Goal: Task Accomplishment & Management: Complete application form

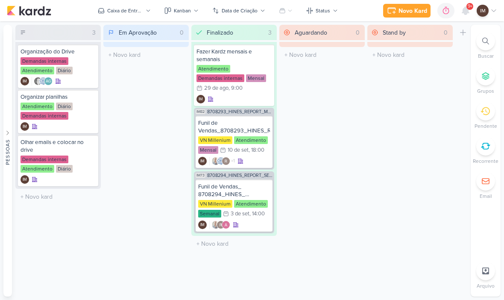
click at [413, 12] on div "Novo Kard" at bounding box center [413, 10] width 29 height 9
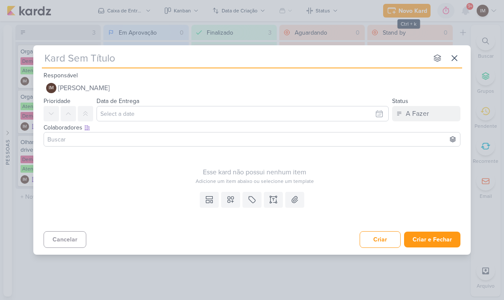
click at [73, 55] on input "text" at bounding box center [235, 57] width 386 height 15
type input "6709051_YEES_VERIFICAR_CPL_ALTO_BUENA VISTA"
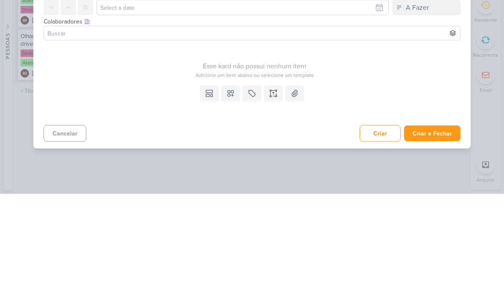
type input "6709051_YEES_VERIFICAR_CPL_ALTO_BUENA VISTA"
click at [229, 195] on icon at bounding box center [230, 199] width 9 height 9
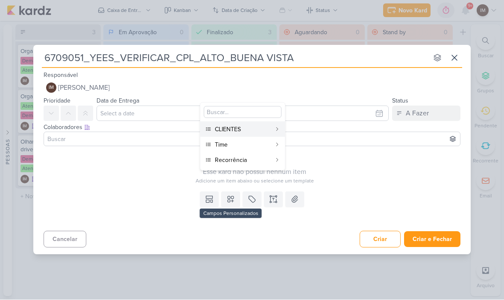
click at [260, 130] on div "CLIENTES" at bounding box center [243, 129] width 56 height 9
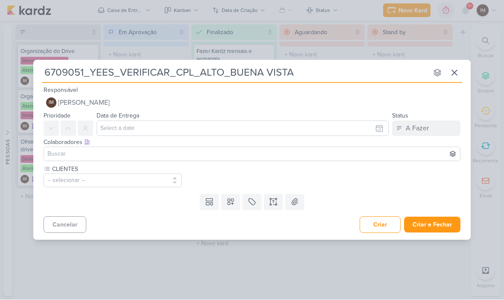
click at [159, 174] on button "-- selecionar --" at bounding box center [113, 181] width 138 height 14
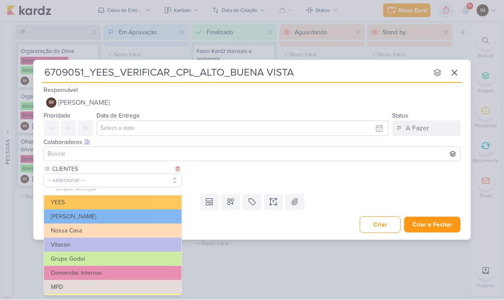
scroll to position [7, 0]
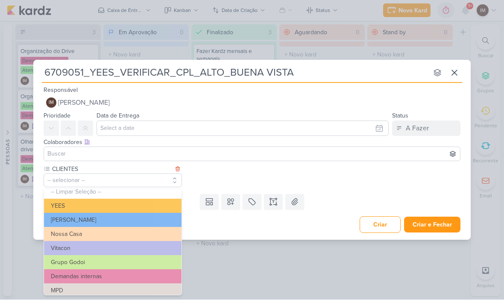
click at [54, 201] on button "YEES" at bounding box center [113, 206] width 138 height 14
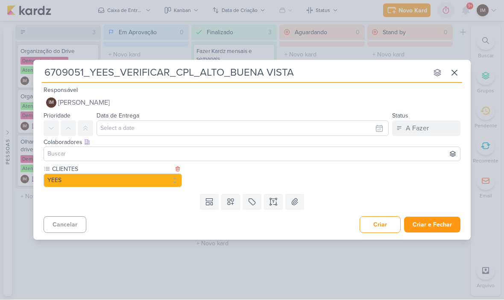
click at [233, 203] on icon at bounding box center [230, 202] width 9 height 9
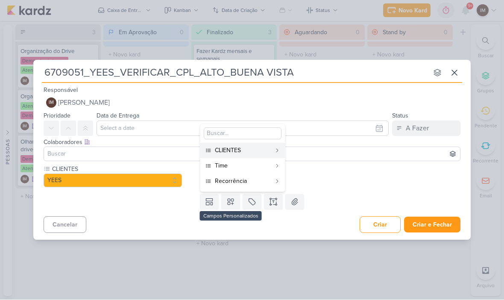
click at [259, 164] on div "Time" at bounding box center [243, 166] width 56 height 9
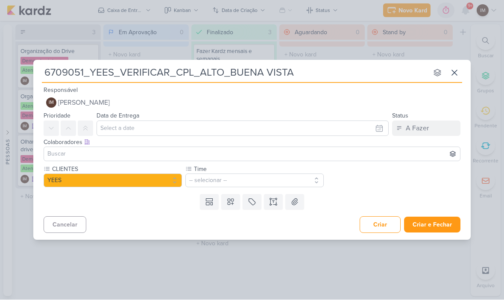
click at [291, 180] on button "-- selecionar --" at bounding box center [254, 181] width 138 height 14
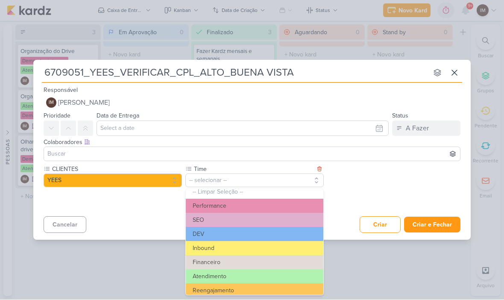
scroll to position [3, 0]
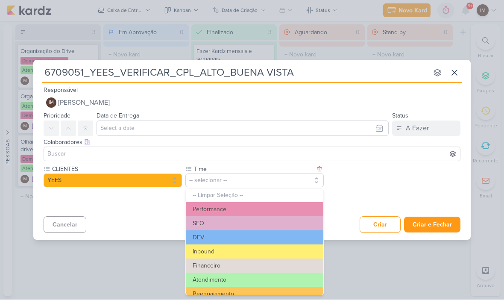
click at [284, 204] on button "Performance" at bounding box center [255, 210] width 138 height 14
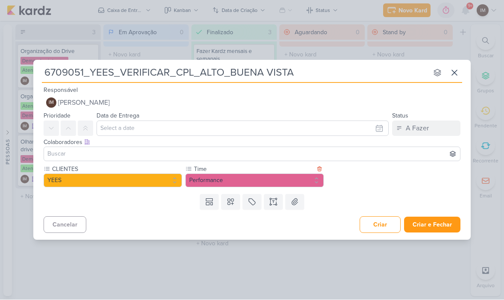
click at [232, 201] on icon at bounding box center [231, 202] width 6 height 6
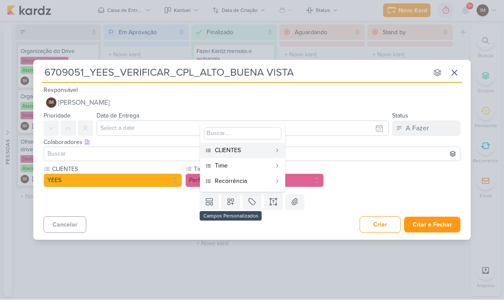
click at [264, 180] on div "Recorrência" at bounding box center [243, 181] width 56 height 9
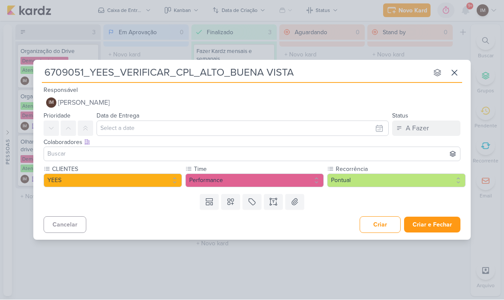
click at [272, 203] on icon at bounding box center [273, 202] width 9 height 9
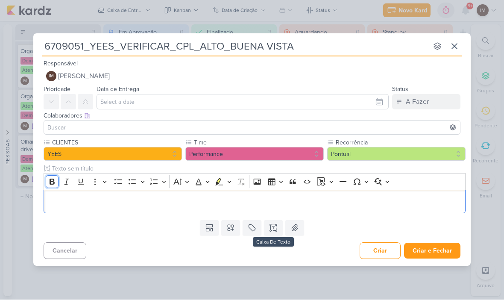
click at [55, 182] on icon "Editor toolbar" at bounding box center [52, 182] width 9 height 9
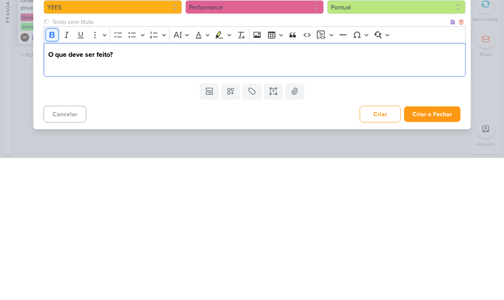
click at [51, 174] on icon "Editor toolbar" at bounding box center [52, 177] width 5 height 6
click at [56, 202] on p "Editor editing area: main" at bounding box center [254, 207] width 413 height 10
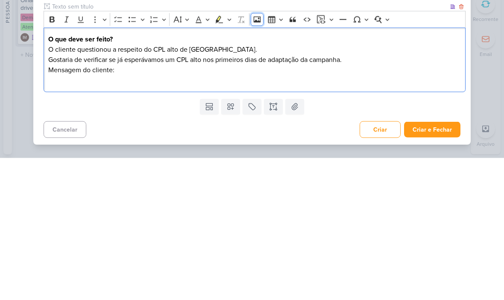
click at [258, 157] on icon "Editor toolbar" at bounding box center [257, 161] width 9 height 9
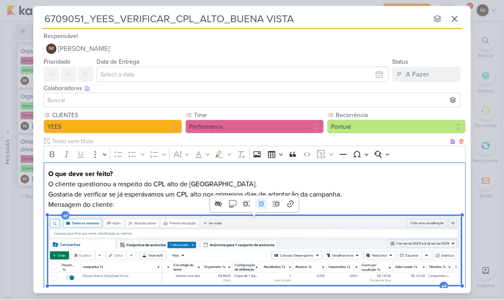
scroll to position [0, 0]
click at [400, 196] on p "O cliente questionou a respeito do CPL alto de parque Buena Vista. Gostaria de …" at bounding box center [254, 189] width 413 height 21
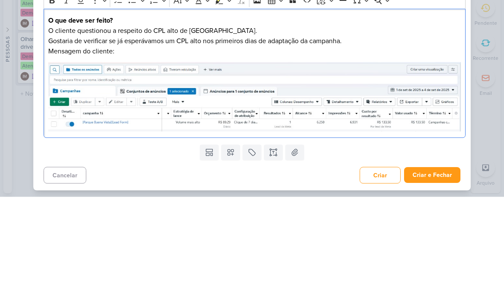
scroll to position [51, 0]
click at [379, 149] on p "Mensagem do cliente:" at bounding box center [254, 154] width 413 height 10
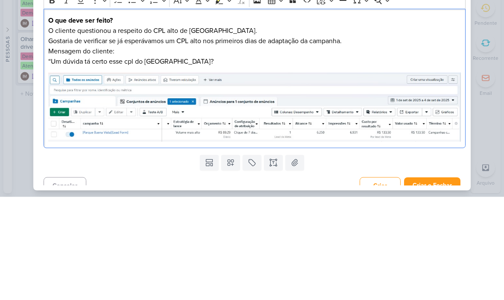
click at [79, 149] on p "Mensagem do cliente:" at bounding box center [254, 154] width 413 height 10
click at [85, 159] on p "“Um dúvida tá certo esse cpl do parque buena?" at bounding box center [254, 164] width 413 height 10
click at [270, 159] on p "“Um dúvida…tá certo esse cpl do parque buena?" at bounding box center [254, 164] width 413 height 10
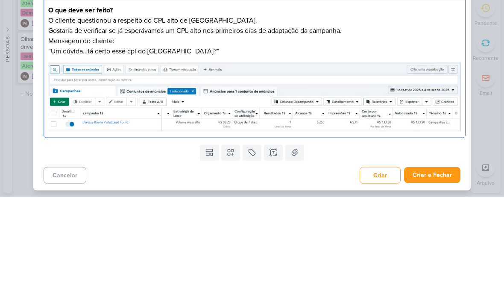
scroll to position [61, 0]
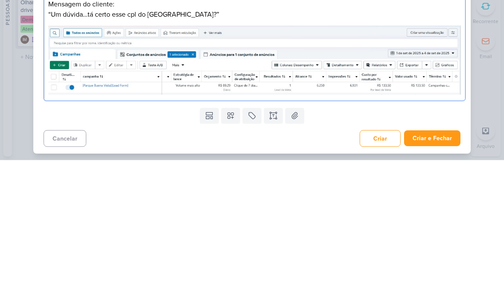
click at [444, 165] on img "Editor editing area: main" at bounding box center [254, 199] width 413 height 69
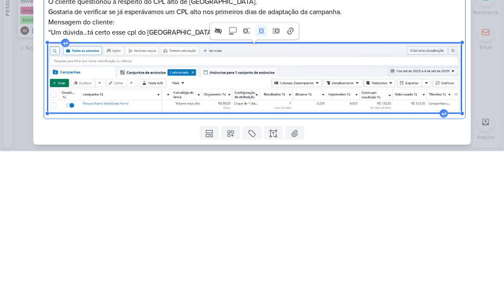
scroll to position [34, 0]
click at [448, 176] on p "“Um dúvida…tá certo esse cpl do parque buena?”" at bounding box center [254, 181] width 413 height 10
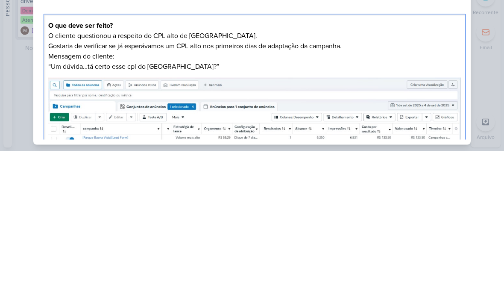
scroll to position [0, 0]
click at [492, 52] on div "6709051_YEES_VERIFICAR_CPL_ALTO_BUENA VISTA nenhum grupo disponível esc Respons…" at bounding box center [252, 150] width 504 height 300
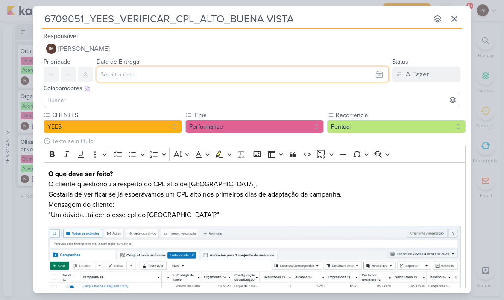
click at [120, 81] on input "text" at bounding box center [243, 74] width 292 height 15
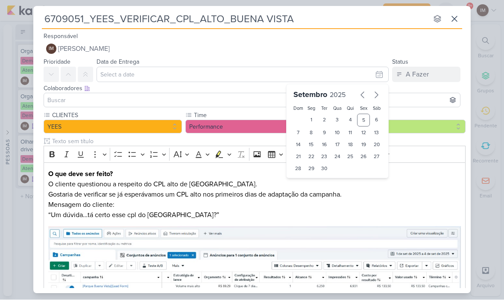
click at [92, 95] on input at bounding box center [252, 100] width 413 height 10
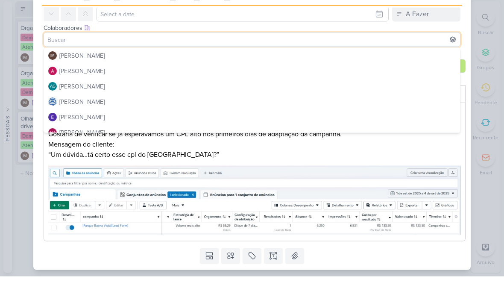
scroll to position [6, 0]
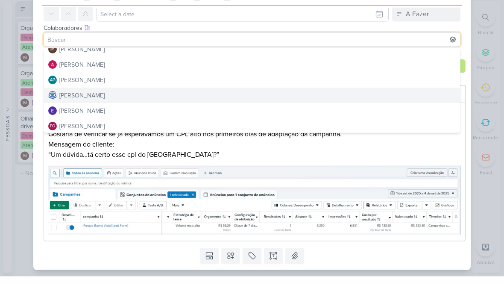
click at [73, 115] on div "[PERSON_NAME]" at bounding box center [81, 119] width 45 height 9
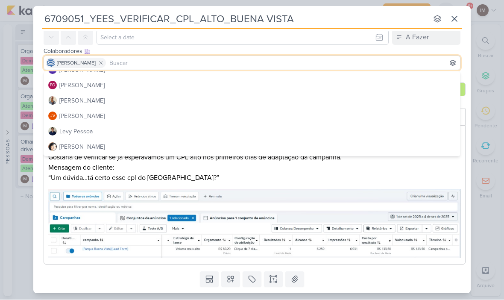
scroll to position [73, 0]
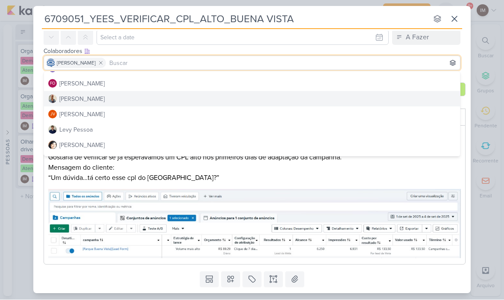
click at [364, 97] on button "[PERSON_NAME]" at bounding box center [252, 98] width 416 height 15
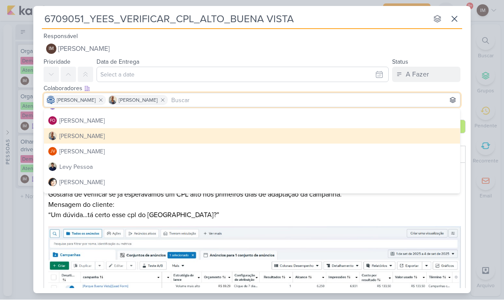
scroll to position [0, 0]
click at [81, 47] on span "[PERSON_NAME]" at bounding box center [84, 49] width 52 height 10
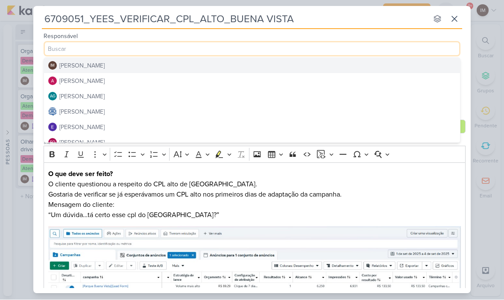
click at [73, 77] on div "[PERSON_NAME]" at bounding box center [81, 81] width 45 height 9
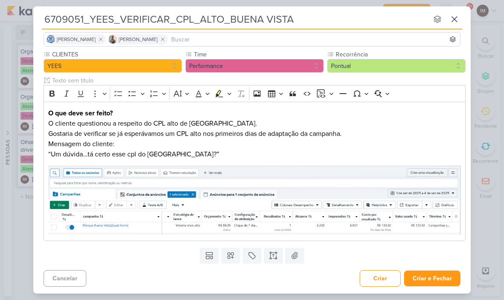
click at [447, 274] on button "Criar e Fechar" at bounding box center [432, 278] width 56 height 16
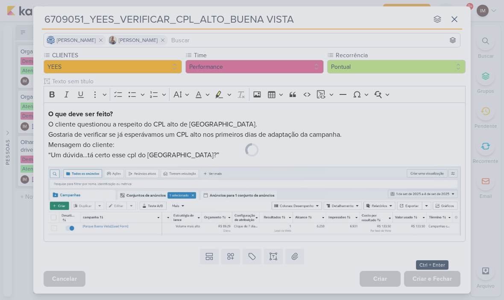
scroll to position [60, 0]
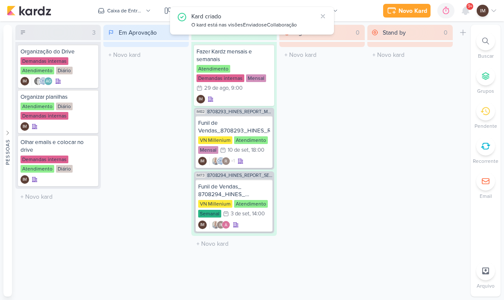
click at [116, 7] on div "Caixa de Entrada" at bounding box center [125, 11] width 36 height 8
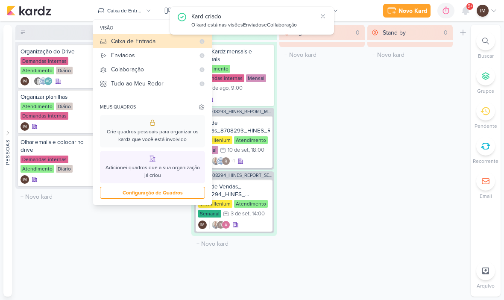
click at [120, 58] on div "Enviados" at bounding box center [153, 55] width 84 height 9
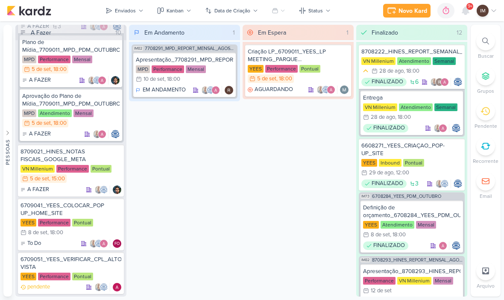
scroll to position [1002, 0]
click at [73, 254] on div "6709051_YEES_VERIFICAR_CPL_ALTO_BUENA VISTA YEES Performance Pontual pendente" at bounding box center [71, 273] width 106 height 42
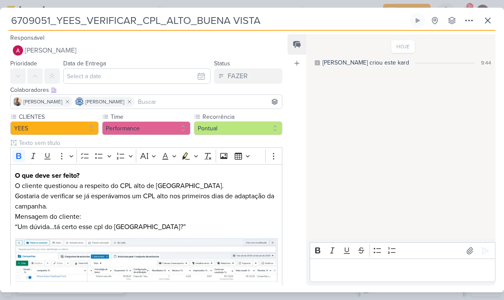
click at [383, 80] on div "HOJE Isabella criou este kard 9:44" at bounding box center [400, 137] width 188 height 204
click at [356, 273] on p "Editor editing area: main" at bounding box center [402, 270] width 177 height 10
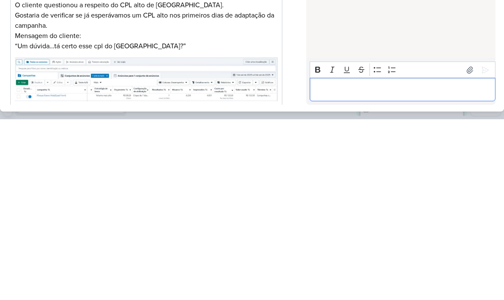
click at [320, 259] on div "Editor editing area: main" at bounding box center [403, 271] width 186 height 24
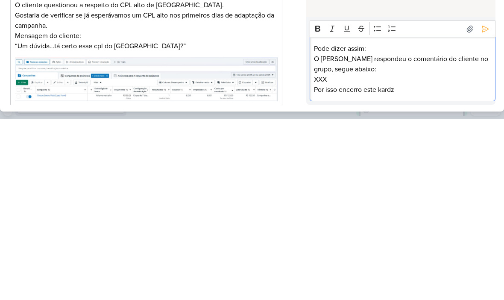
scroll to position [0, 0]
click at [358, 224] on p "Pode dizer assim:" at bounding box center [402, 229] width 177 height 10
click at [359, 224] on p ":" at bounding box center [402, 229] width 177 height 10
click at [343, 235] on p "O Levy respondeu o comentário do cliente no grupo, segue abaixo:" at bounding box center [402, 245] width 177 height 21
click at [315, 235] on p "O Levy respondeu o comentário do cliente no grupo, segue abaixo:" at bounding box center [402, 245] width 177 height 21
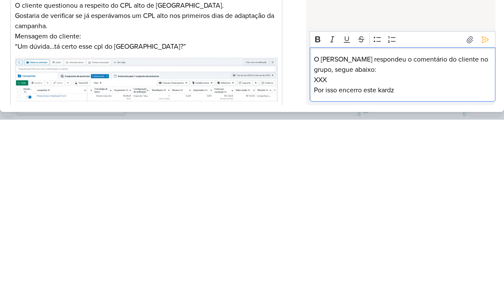
click at [364, 235] on p "O Levy respondeu o comentário do cliente no grupo, segue abaixo:" at bounding box center [402, 245] width 177 height 21
click at [330, 255] on p "XXX" at bounding box center [402, 260] width 177 height 10
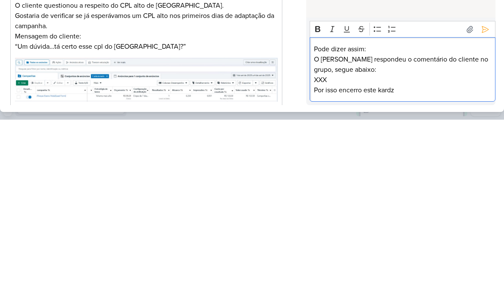
click at [332, 255] on p "XXX" at bounding box center [402, 260] width 177 height 10
click at [363, 224] on p "Pode dizer assim:" at bounding box center [402, 229] width 177 height 10
click at [369, 224] on p "Pode dizer assim:" at bounding box center [402, 229] width 177 height 10
click at [322, 255] on p "Editor editing area: main" at bounding box center [402, 260] width 177 height 10
click at [321, 255] on p "Editor editing area: main" at bounding box center [402, 260] width 177 height 10
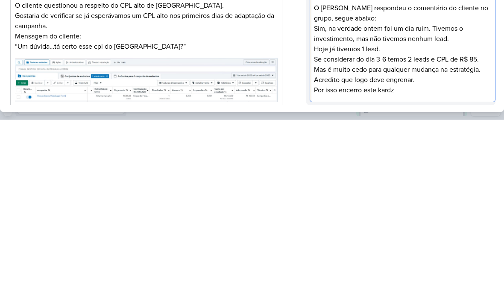
scroll to position [12, 0]
click at [385, 265] on p "Por isso encerro este kardz" at bounding box center [402, 270] width 177 height 10
click at [363, 265] on p "Por isso encerro este kardz" at bounding box center [402, 270] width 177 height 10
click at [377, 265] on p "Por isso encerro este kardz" at bounding box center [402, 270] width 177 height 10
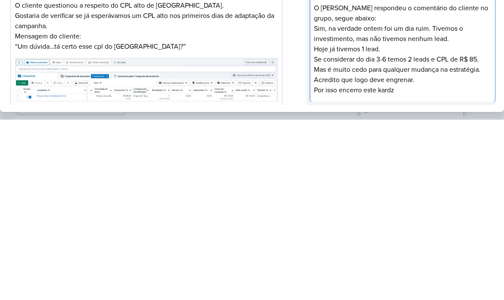
click at [377, 265] on p "Por isso encerro este kardz" at bounding box center [402, 270] width 177 height 10
copy p "Por isso encerro este kardz"
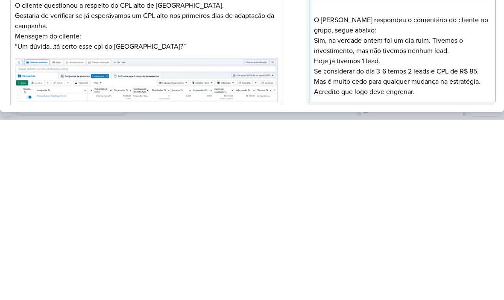
scroll to position [0, 0]
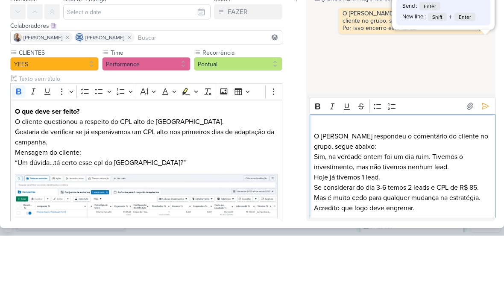
click at [488, 166] on icon at bounding box center [485, 170] width 9 height 9
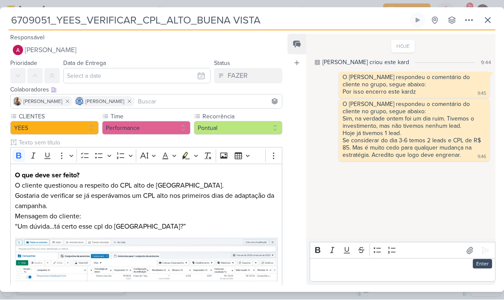
click at [373, 276] on div "Editor editing area: main" at bounding box center [403, 271] width 186 height 24
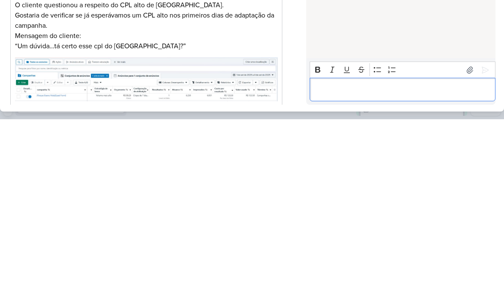
click at [322, 265] on p "Editor editing area: main" at bounding box center [402, 270] width 177 height 10
click at [488, 247] on icon at bounding box center [485, 251] width 9 height 9
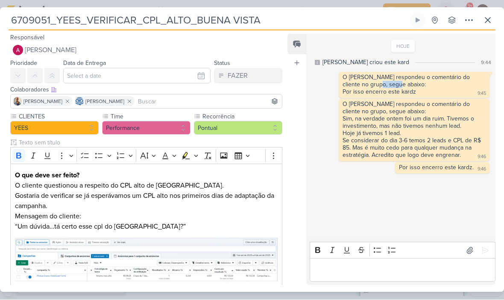
click at [443, 153] on div "Sim, na verdade ontem foi um dia ruim. Tivemos o investimento, mas não tivemos …" at bounding box center [413, 137] width 140 height 44
click at [327, 106] on div at bounding box center [332, 104] width 10 height 10
click at [348, 120] on div "Deletar" at bounding box center [353, 119] width 19 height 9
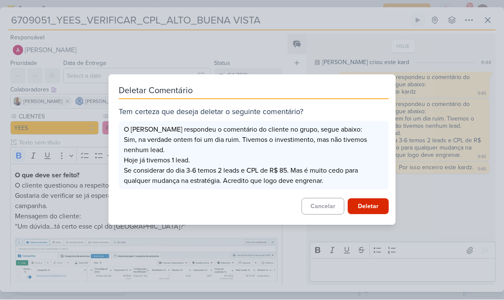
click at [376, 206] on button "Deletar" at bounding box center [368, 207] width 41 height 16
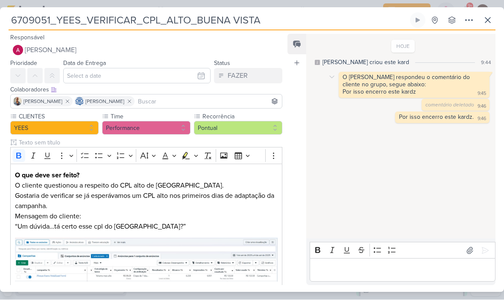
click at [409, 78] on div "O Levy respondeu o comentário do cliente no grupo, segue abaixo:" at bounding box center [414, 81] width 143 height 15
click at [334, 90] on div "O Levy respondeu o comentário do cliente no grupo, segue abaixo: Por isso encer…" at bounding box center [403, 85] width 180 height 26
click at [333, 74] on icon at bounding box center [332, 77] width 7 height 7
click at [358, 90] on div "Deletar" at bounding box center [353, 92] width 19 height 9
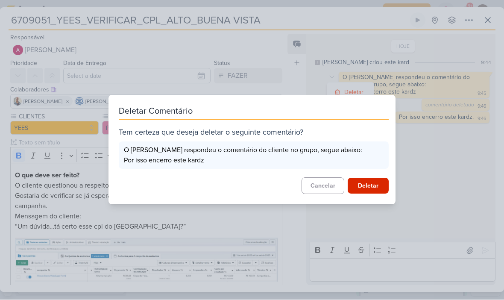
click at [378, 185] on button "Deletar" at bounding box center [368, 186] width 41 height 16
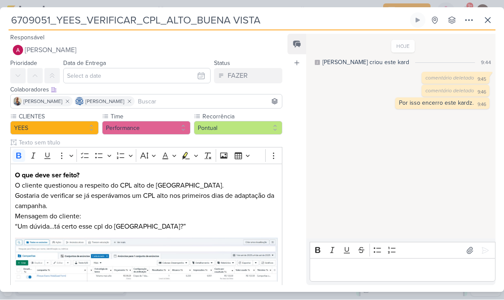
click at [402, 102] on div "Por isso encerro este kardz." at bounding box center [436, 103] width 75 height 7
click at [392, 103] on icon at bounding box center [388, 103] width 7 height 7
click at [417, 117] on div "Deletar" at bounding box center [410, 118] width 19 height 9
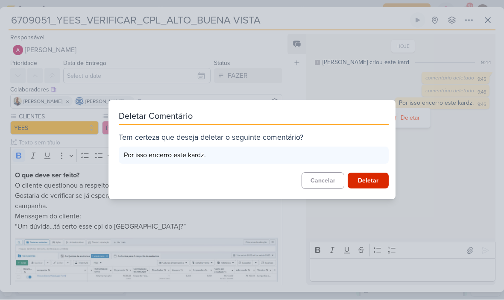
click at [369, 175] on button "Deletar" at bounding box center [368, 181] width 41 height 16
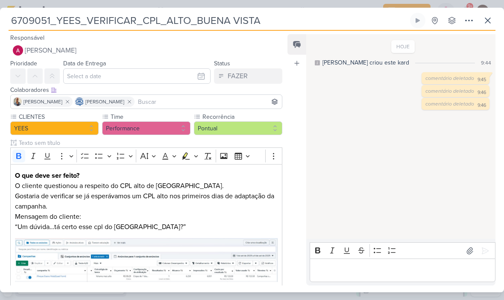
click at [332, 280] on div "Editor editing area: main" at bounding box center [403, 271] width 186 height 24
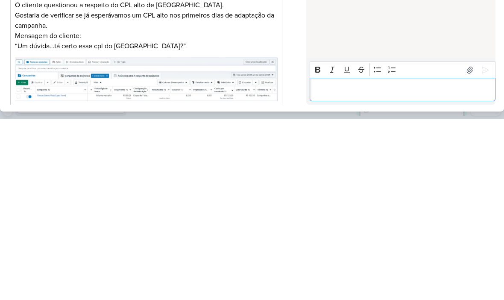
click at [323, 265] on p "Editor editing area: main" at bounding box center [402, 270] width 177 height 10
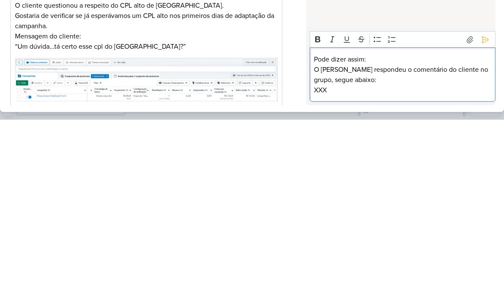
click at [364, 235] on p "Pode dizer assim:" at bounding box center [402, 240] width 177 height 10
click at [355, 235] on p "Pode dizer assim:" at bounding box center [402, 240] width 177 height 10
click at [387, 235] on p ":" at bounding box center [402, 240] width 177 height 10
click at [436, 265] on p "XXX" at bounding box center [402, 270] width 177 height 10
click at [317, 245] on p "O Levy respondeu o comentário do cliente no grupo, segue abaixo:" at bounding box center [402, 255] width 177 height 21
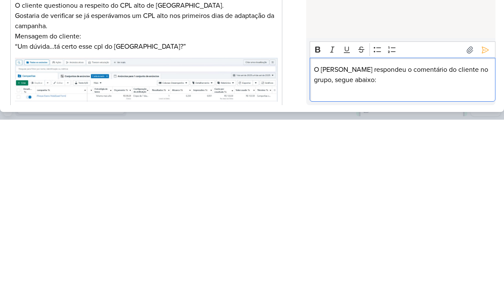
click at [485, 227] on icon at bounding box center [485, 230] width 6 height 6
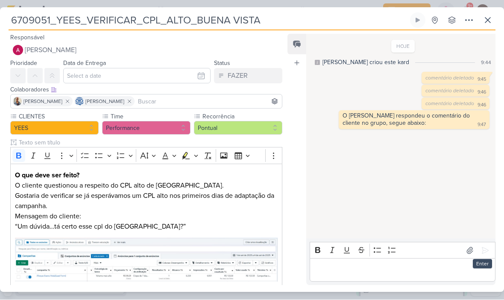
click at [328, 294] on div "6709051_YEES_VERIFICAR_CPL_ALTO_BUENA VISTA Criado por mim" at bounding box center [252, 150] width 504 height 300
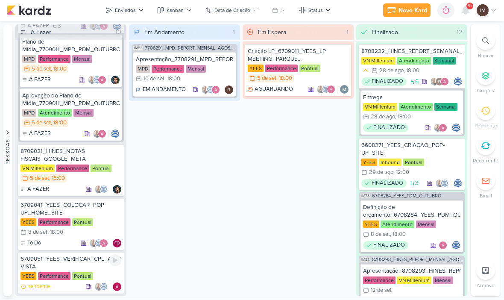
click at [68, 262] on div "6709051_YEES_VERIFICAR_CPL_ALTO_BUENA VISTA" at bounding box center [71, 263] width 101 height 15
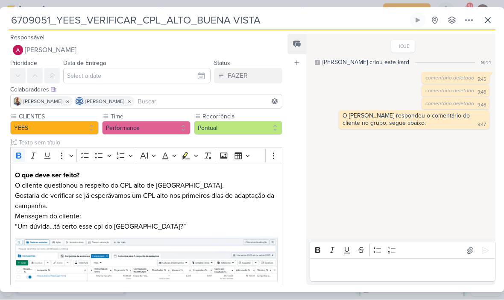
click at [349, 272] on p "Editor editing area: main" at bounding box center [402, 270] width 177 height 10
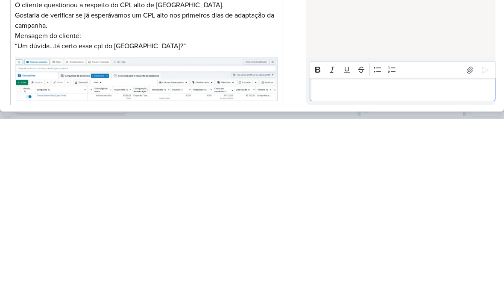
click at [320, 265] on p "Editor editing area: main" at bounding box center [402, 270] width 177 height 10
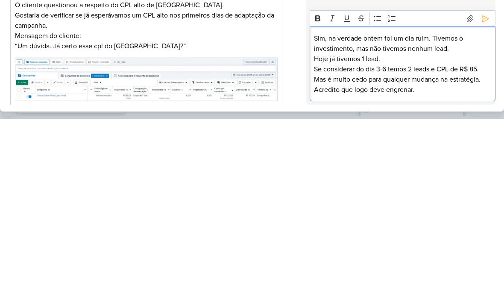
scroll to position [0, 0]
click at [486, 195] on icon at bounding box center [485, 199] width 9 height 9
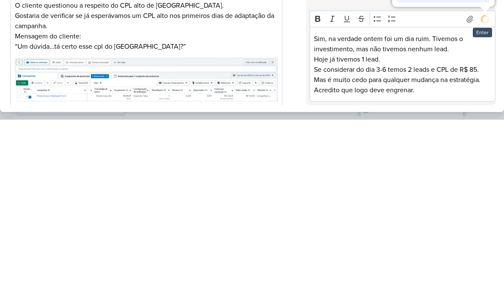
scroll to position [0, 0]
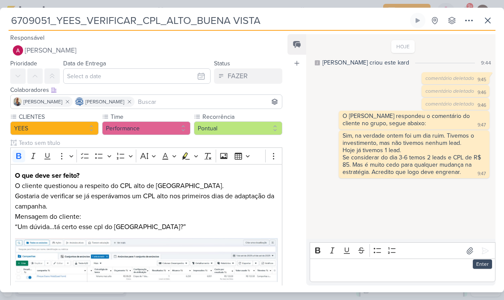
click at [370, 276] on div "Editor editing area: main" at bounding box center [403, 271] width 186 height 24
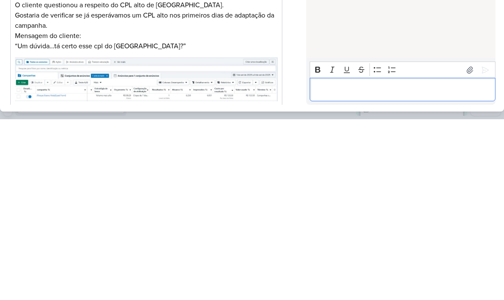
scroll to position [0, 0]
click at [488, 247] on icon at bounding box center [485, 250] width 6 height 6
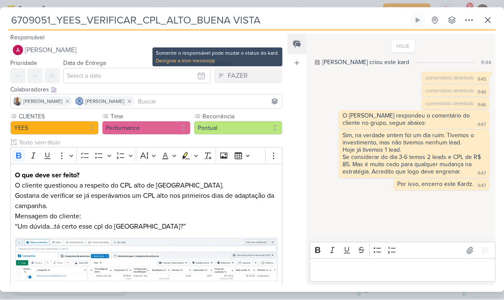
click at [49, 50] on span "[PERSON_NAME]" at bounding box center [51, 50] width 52 height 10
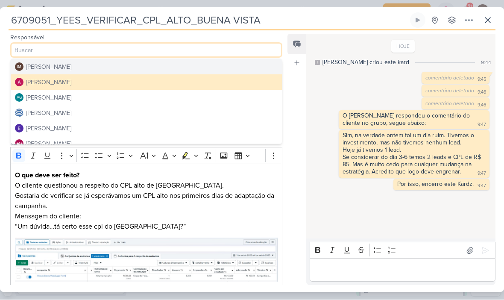
click at [42, 67] on div "[PERSON_NAME]" at bounding box center [48, 67] width 45 height 9
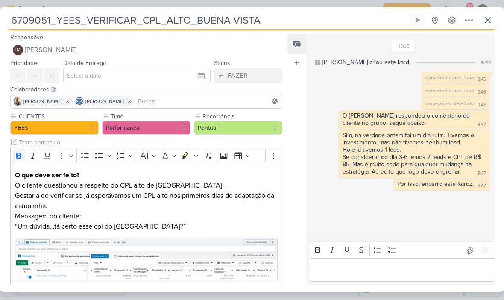
click at [231, 105] on input at bounding box center [208, 102] width 144 height 10
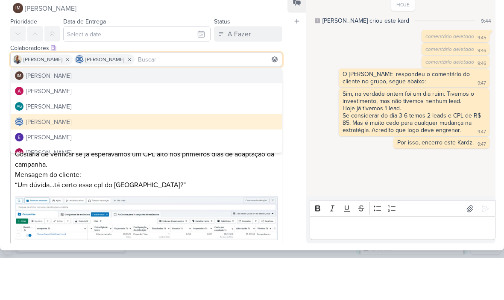
click at [58, 110] on button "IM Isabella Machado Guimarães" at bounding box center [146, 117] width 271 height 15
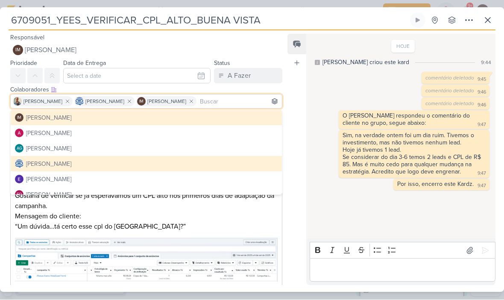
click at [254, 72] on button "A Fazer" at bounding box center [248, 75] width 68 height 15
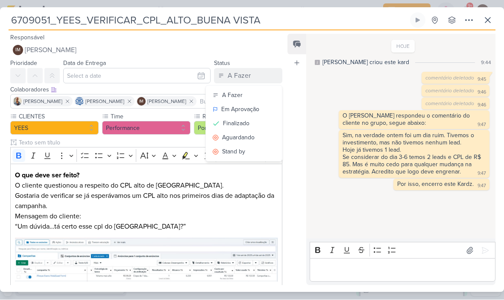
click at [249, 125] on div "Finalizado" at bounding box center [236, 123] width 26 height 9
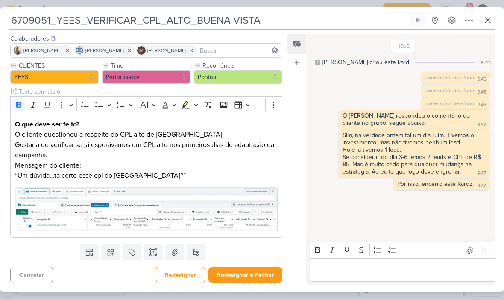
scroll to position [51, 0]
click at [256, 276] on button "Redesignar e Fechar" at bounding box center [246, 275] width 74 height 16
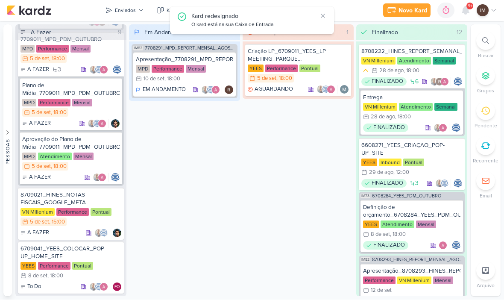
scroll to position [959, 0]
click at [131, 8] on div "Enviados" at bounding box center [125, 11] width 21 height 8
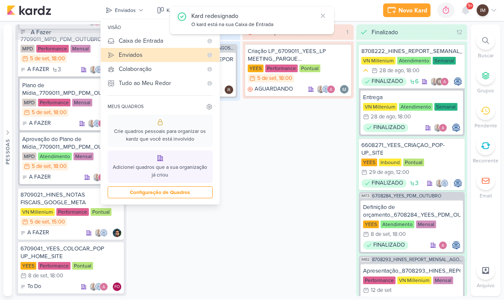
click at [122, 44] on div "Caixa de Entrada" at bounding box center [161, 41] width 84 height 9
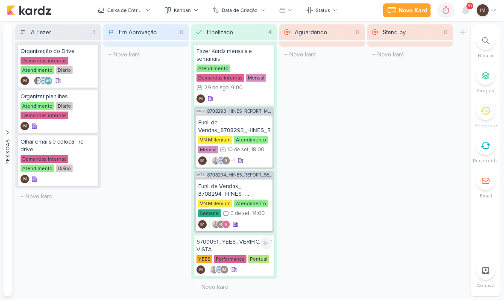
click at [232, 244] on div "6709051_YEES_VERIFICAR_CPL_ALTO_BUENA VISTA" at bounding box center [234, 245] width 75 height 15
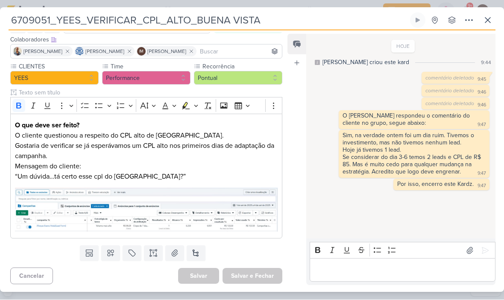
click at [259, 49] on input at bounding box center [239, 52] width 82 height 10
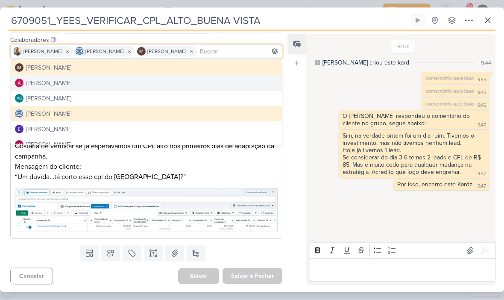
click at [54, 83] on div "[PERSON_NAME]" at bounding box center [48, 83] width 45 height 9
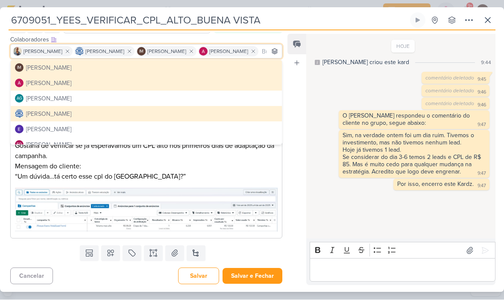
click at [259, 280] on button "Salvar e Fechar" at bounding box center [253, 276] width 60 height 16
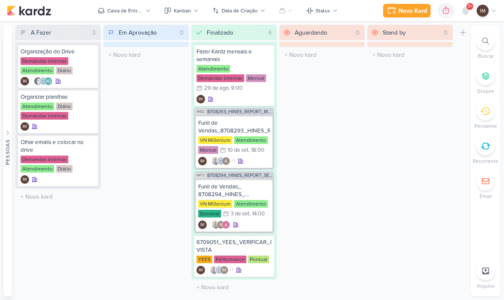
click at [413, 13] on div "Novo Kard" at bounding box center [413, 10] width 29 height 9
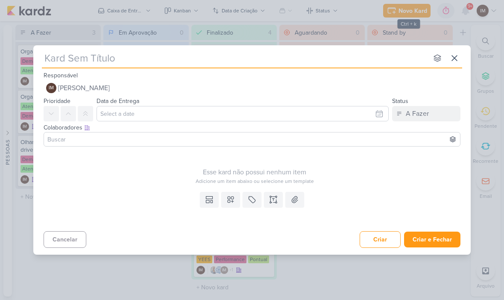
click at [50, 59] on input "text" at bounding box center [235, 57] width 386 height 15
paste input "6709052_YEES_VERIFICAR_CV_JAÚ1894"
type input "6709052_YEES_VERIFICAR_CV_JAÚ1894"
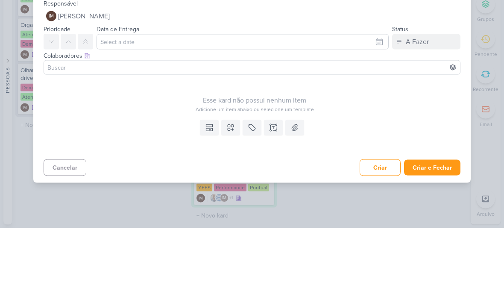
type input "6709052_YEES_VERIFICAR_CV_JAÚ1894"
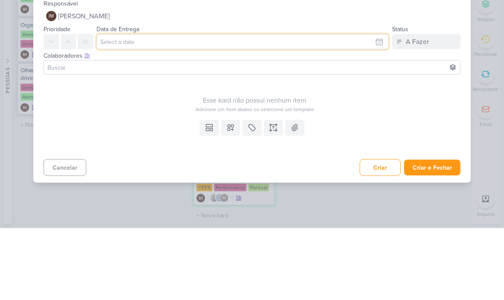
click at [358, 106] on input "text" at bounding box center [243, 113] width 292 height 15
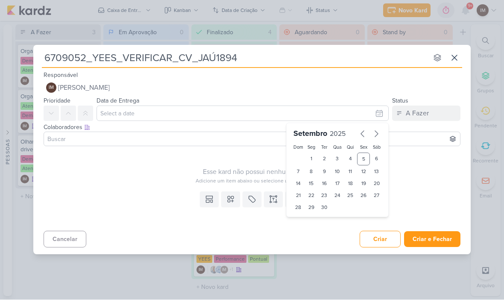
click at [367, 160] on div "5" at bounding box center [363, 159] width 13 height 13
type input "5 de setembro de 2025 às 23:59"
click at [312, 222] on select "00 01 02 03 04 05 06 07 08 09 10 11 12 13 14 15 16 17 18 19 20 21 22 23" at bounding box center [312, 222] width 12 height 10
select select "18"
type input "5 de setembro de 2025 às 18:59"
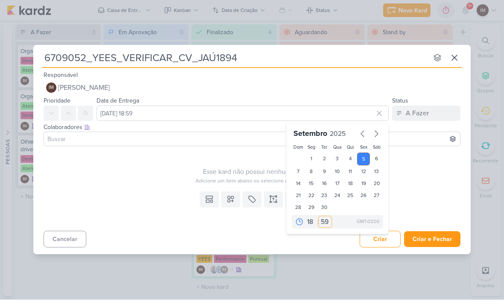
click at [324, 222] on select "00 05 10 15 20 25 30 35 40 45 50 55 59" at bounding box center [325, 222] width 12 height 10
select select "0"
type input "[DATE] 18:00"
click at [236, 144] on input at bounding box center [252, 139] width 413 height 10
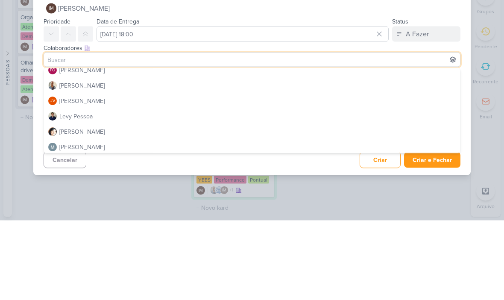
scroll to position [81, 0]
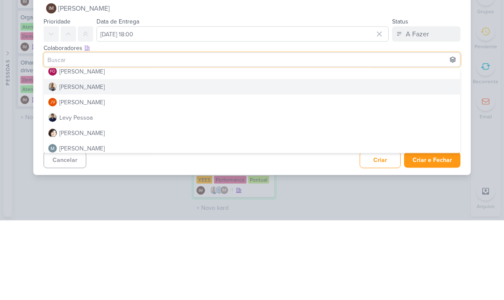
click at [341, 159] on button "[PERSON_NAME]" at bounding box center [252, 166] width 416 height 15
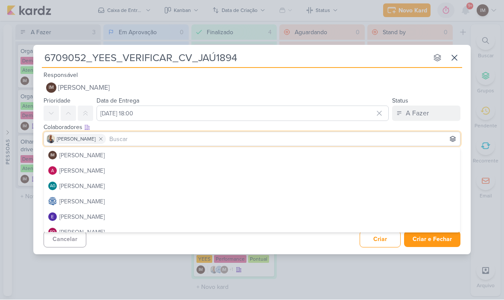
scroll to position [0, 0]
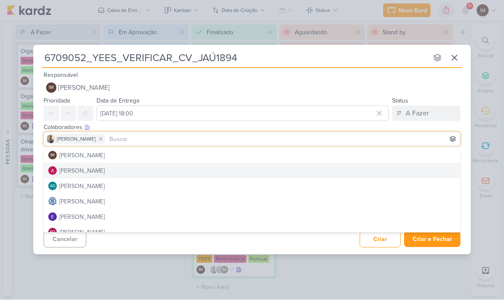
click at [73, 172] on div "[PERSON_NAME]" at bounding box center [81, 171] width 45 height 9
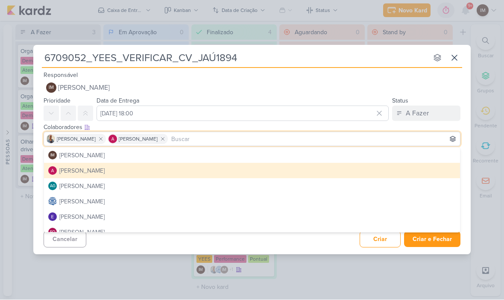
click at [158, 134] on button at bounding box center [163, 139] width 10 height 10
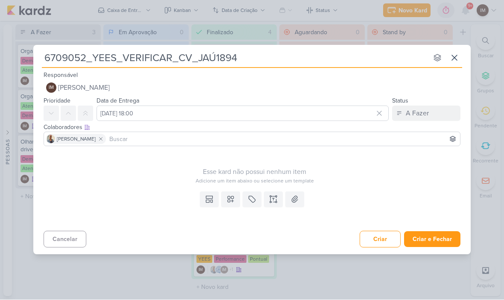
click at [262, 141] on input at bounding box center [283, 139] width 351 height 10
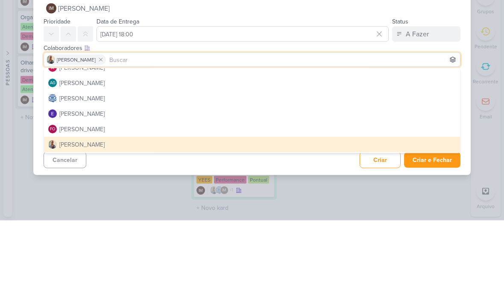
scroll to position [34, 0]
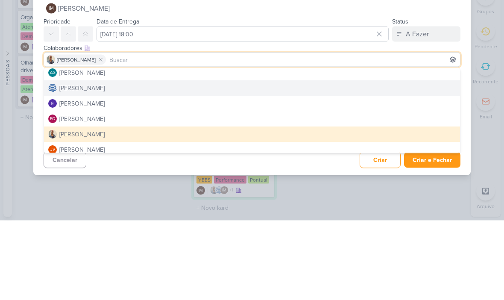
click at [289, 160] on button "[PERSON_NAME]" at bounding box center [252, 167] width 416 height 15
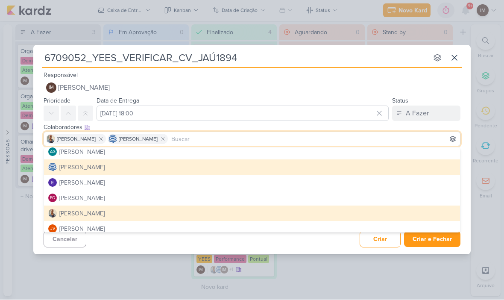
click at [305, 244] on div "Cancelar Criar Criar e Fechar Ctrl + Enter" at bounding box center [252, 239] width 438 height 22
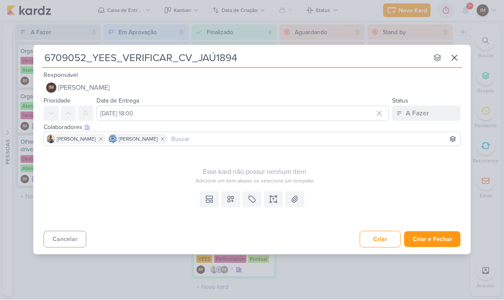
click at [275, 211] on div "Templates Campos Personalizados Marcadores Caixa De Texto Anexo" at bounding box center [252, 207] width 438 height 39
click at [275, 200] on icon at bounding box center [273, 199] width 9 height 9
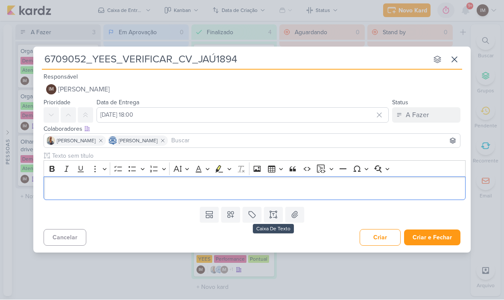
click at [232, 215] on icon at bounding box center [231, 215] width 6 height 6
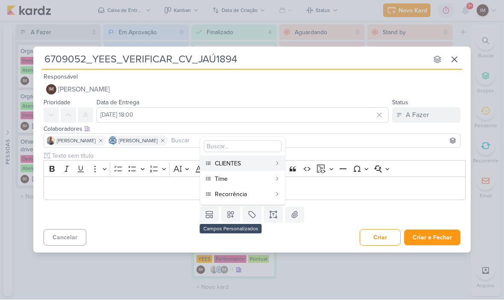
click at [259, 165] on div "CLIENTES" at bounding box center [243, 163] width 56 height 9
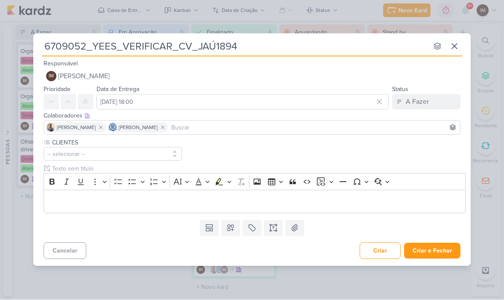
click at [232, 229] on icon at bounding box center [231, 228] width 6 height 6
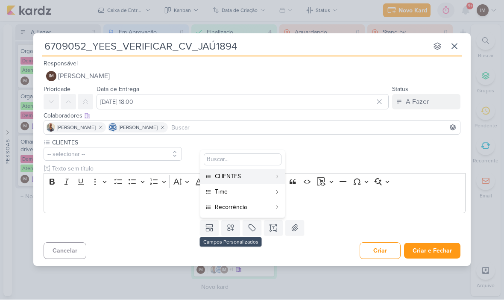
click at [240, 191] on div "Time" at bounding box center [243, 192] width 56 height 9
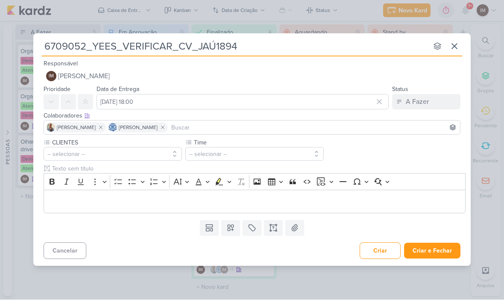
click at [233, 231] on icon at bounding box center [230, 228] width 9 height 9
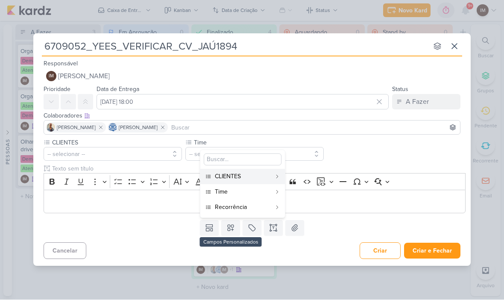
click at [244, 209] on div "Recorrência" at bounding box center [243, 207] width 56 height 9
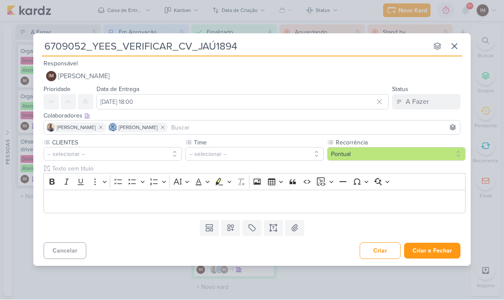
click at [96, 150] on button "-- selecionar --" at bounding box center [113, 154] width 138 height 14
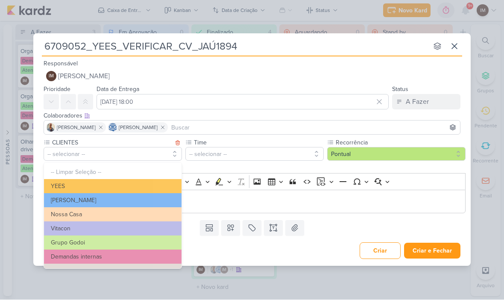
click at [59, 184] on button "YEES" at bounding box center [113, 186] width 138 height 14
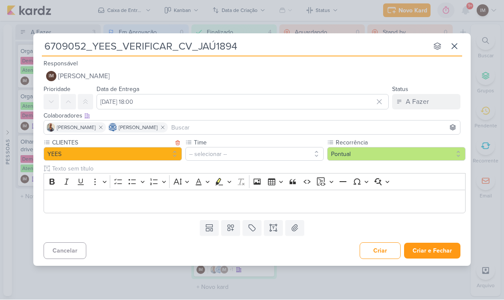
click at [273, 151] on button "-- selecionar --" at bounding box center [254, 154] width 138 height 14
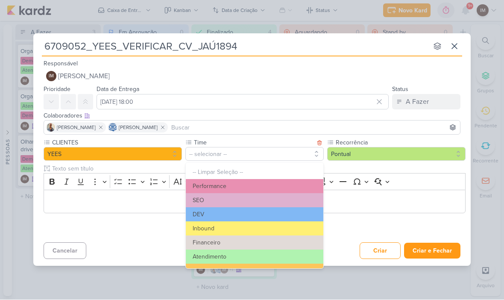
click at [242, 182] on button "Performance" at bounding box center [255, 186] width 138 height 14
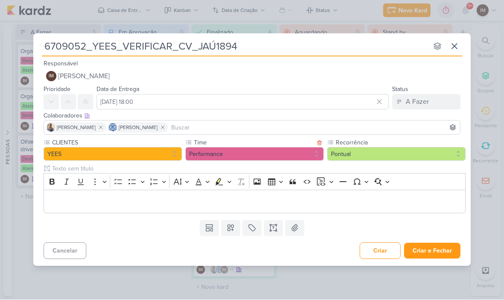
click at [206, 198] on p "Editor editing area: main" at bounding box center [254, 202] width 413 height 10
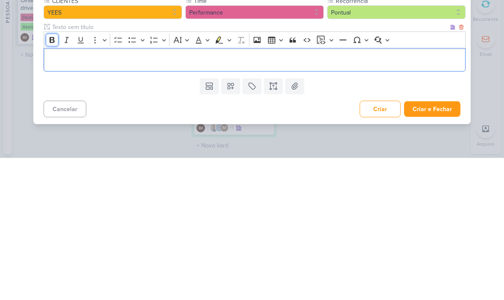
click at [53, 179] on icon "Editor toolbar" at bounding box center [52, 182] width 5 height 6
click at [53, 176] on button "Bold" at bounding box center [52, 182] width 13 height 13
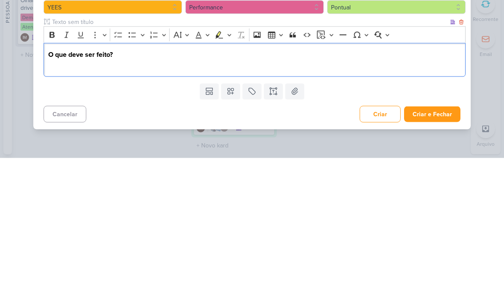
click at [51, 202] on p "Editor editing area: main" at bounding box center [254, 207] width 413 height 10
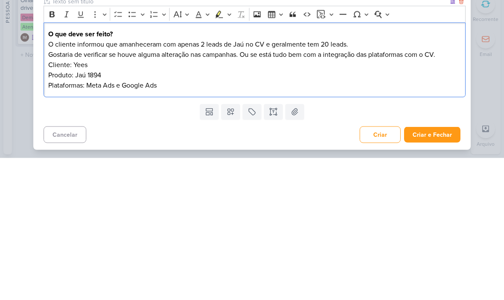
click at [441, 202] on p "Cliente: Yees Produto: Jaú 1894 Plataformas: Meta Ads e Google Ads" at bounding box center [254, 217] width 413 height 31
click at [450, 191] on p "Gostaria de verificar se houve alguma alteração nas campanhas. Ou se está tudo …" at bounding box center [254, 196] width 413 height 10
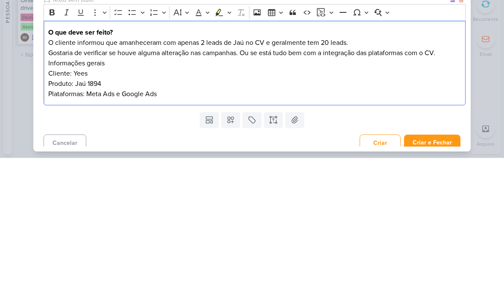
click at [63, 200] on p "Informações gerais" at bounding box center [254, 205] width 413 height 10
click at [50, 150] on icon "Editor toolbar" at bounding box center [52, 154] width 9 height 9
click at [200, 200] on p "Informações gerais" at bounding box center [254, 205] width 413 height 10
click at [126, 200] on p "Informações gerais" at bounding box center [254, 205] width 413 height 10
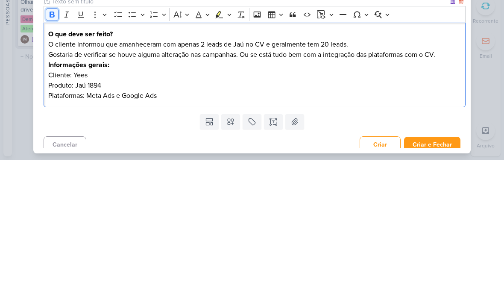
click at [48, 150] on icon "Editor toolbar" at bounding box center [52, 154] width 9 height 9
click at [51, 210] on p "Cliente: Yees Produto: Jaú 1894 Plataformas: Meta Ads e Google Ads" at bounding box center [254, 225] width 413 height 31
click at [49, 210] on p "-Cliente: Yees Produto: Jaú 1894 Plataformas: Meta Ads e Google Ads" at bounding box center [254, 225] width 413 height 31
click at [49, 210] on p "-Cliente: Yees -Produto: Jaú 1894 Plataformas: Meta Ads e Google Ads" at bounding box center [254, 225] width 413 height 31
click at [482, 92] on div "6709052_YEES_VERIFICAR_CV_JAÚ1894 nenhum grupo disponível esc Responsável IM Is…" at bounding box center [252, 150] width 504 height 300
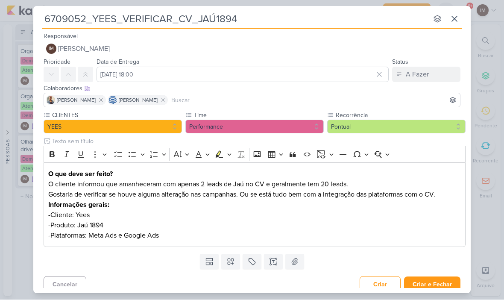
scroll to position [0, 0]
click at [90, 70] on button at bounding box center [85, 74] width 15 height 15
click at [68, 48] on span "[PERSON_NAME]" at bounding box center [84, 49] width 52 height 10
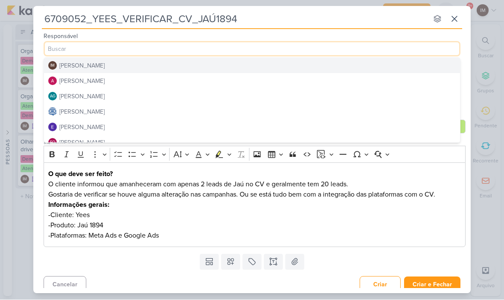
click at [75, 82] on div "[PERSON_NAME]" at bounding box center [81, 81] width 45 height 9
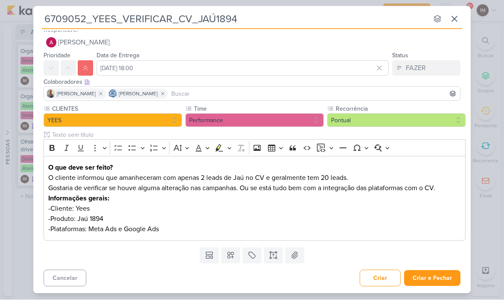
scroll to position [6, 0]
click at [450, 282] on button "Criar e Fechar" at bounding box center [432, 278] width 56 height 16
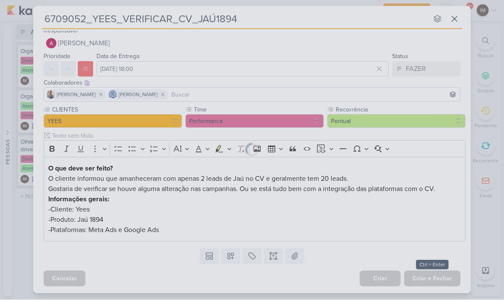
scroll to position [6, 0]
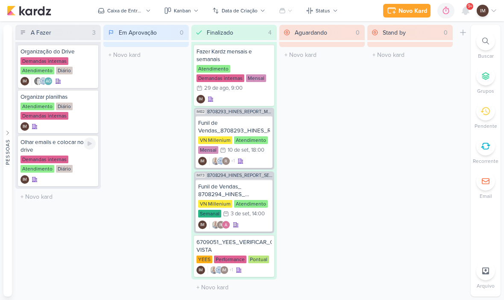
click at [86, 145] on div at bounding box center [90, 144] width 12 height 12
click at [463, 10] on icon at bounding box center [465, 11] width 7 height 8
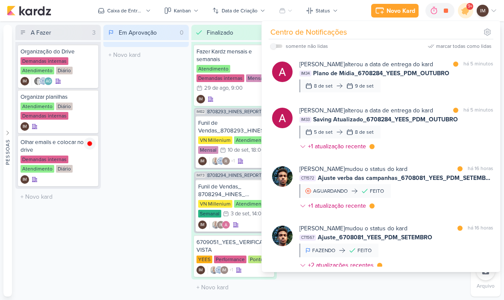
click at [476, 82] on div "Alessandra Gomes alterou a data de entrega do kard marcar como lida há 5 minuto…" at bounding box center [397, 76] width 194 height 32
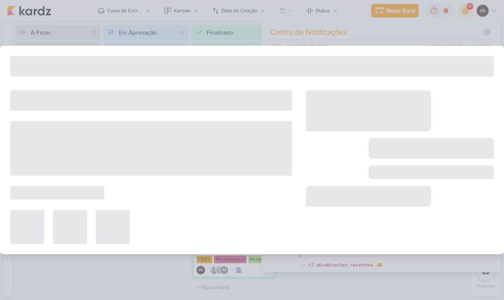
click at [489, 86] on div at bounding box center [252, 150] width 504 height 209
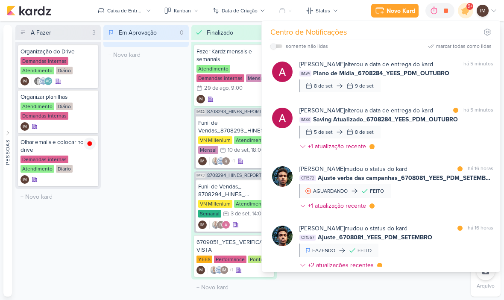
click at [486, 87] on div "Alessandra Gomes alterou a data de entrega do kard marcar como não lida há 5 mi…" at bounding box center [397, 76] width 194 height 32
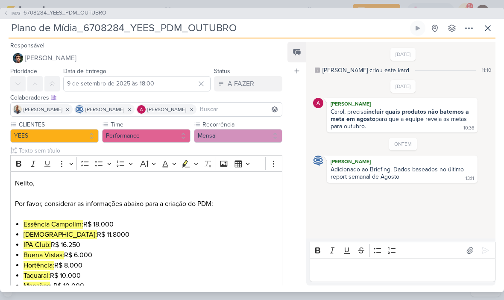
scroll to position [0, 0]
click at [490, 29] on icon at bounding box center [487, 28] width 5 height 5
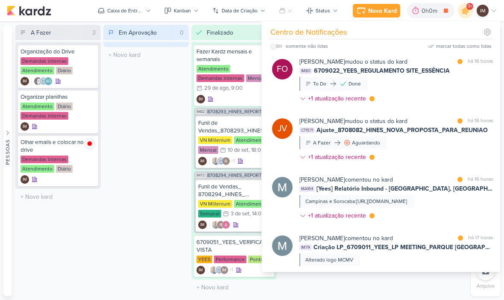
scroll to position [228, 0]
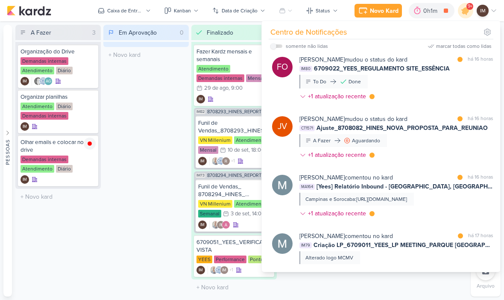
click at [488, 183] on div "MA164 [Yees] Relatório Inbound - Campinas, Sorocaba e São Paulo" at bounding box center [397, 186] width 194 height 9
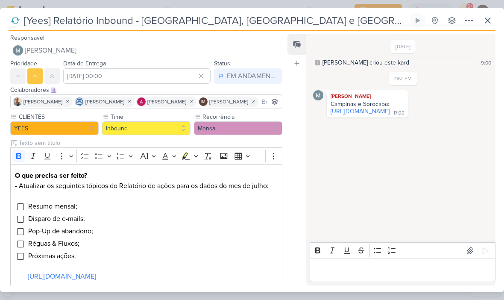
click at [390, 115] on link "https://www.canva.com/design/DAGyC6euiHY/WTpcpwKB_ooWylJJs1Ow6A/edit?utm_conten…" at bounding box center [360, 111] width 59 height 7
click at [490, 25] on icon at bounding box center [488, 20] width 10 height 10
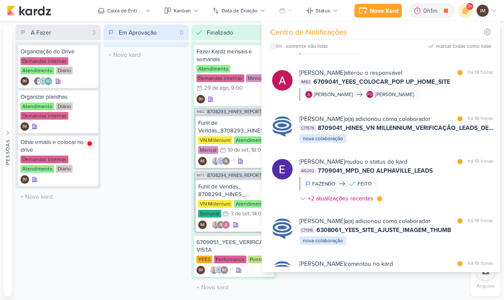
scroll to position [789, 0]
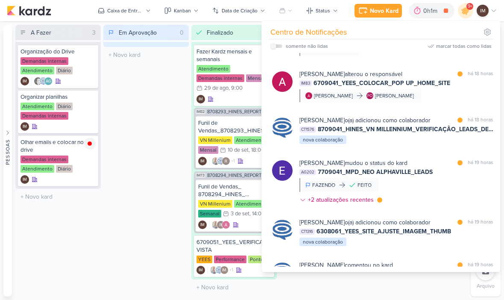
click at [176, 181] on div "Em Aprovação 0 Mover Para Esquerda Mover Para Direita Deletar O título do kard …" at bounding box center [145, 161] width 85 height 272
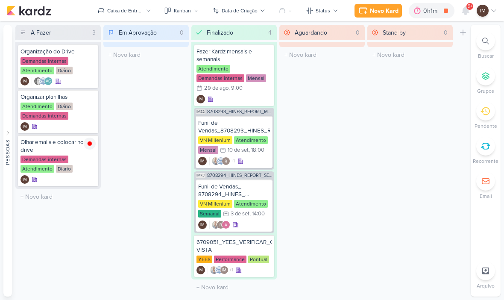
click at [144, 5] on button "Caixa de Entrada" at bounding box center [124, 11] width 63 height 14
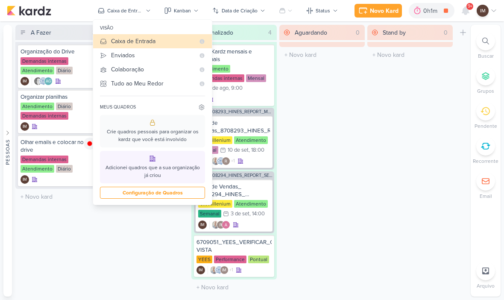
click at [173, 56] on div "Enviados" at bounding box center [153, 55] width 84 height 9
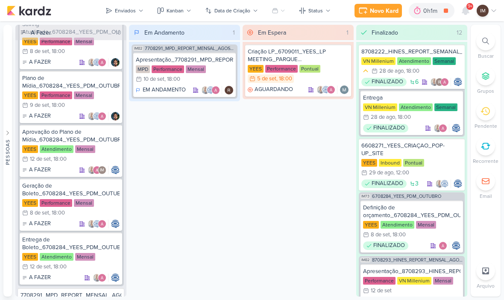
scroll to position [73, 0]
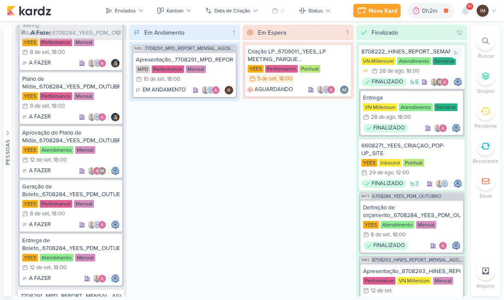
click at [424, 51] on div "8708222_HINES_REPORT_SEMANAL_28.08" at bounding box center [411, 52] width 101 height 8
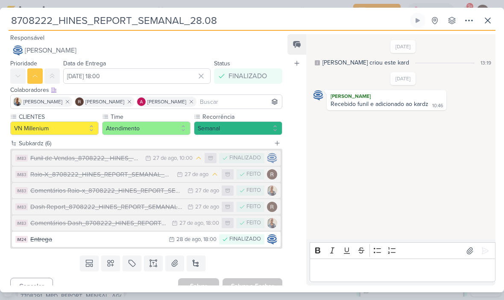
click at [491, 21] on icon at bounding box center [488, 20] width 10 height 10
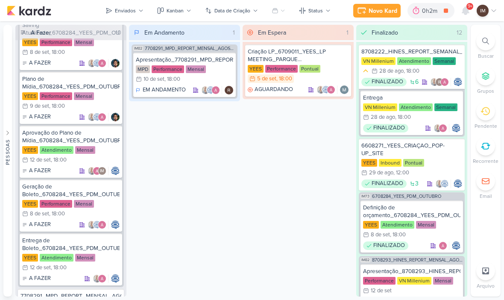
click at [488, 39] on icon at bounding box center [485, 41] width 7 height 7
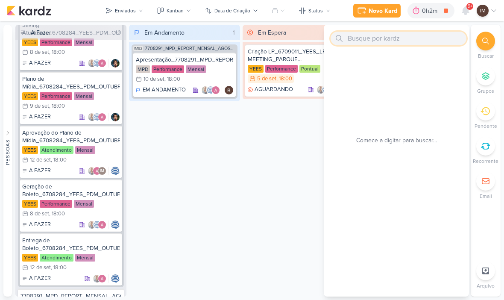
click at [365, 41] on input "text" at bounding box center [399, 39] width 136 height 14
click at [356, 35] on input "text" at bounding box center [399, 39] width 136 height 14
paste input "7709031_MPD_NEO ALPHAVILLE_REVISÃO_INTEGRAÇÃO"
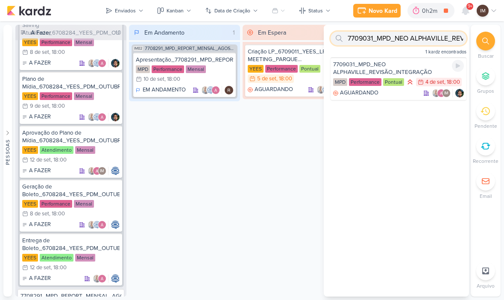
type input "7709031_MPD_NEO ALPHAVILLE_REVISÃO_INTEGRAÇÃO"
click at [429, 66] on div "7709031_MPD_NEO ALPHAVILLE_REVISÃO_INTEGRAÇÃO" at bounding box center [398, 68] width 131 height 15
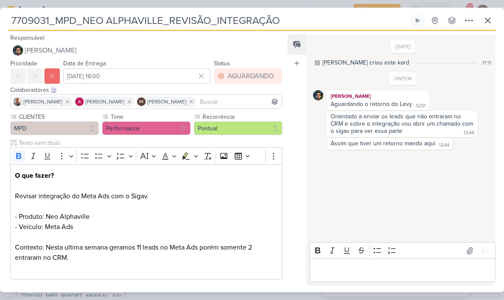
click at [491, 22] on icon at bounding box center [488, 20] width 10 height 10
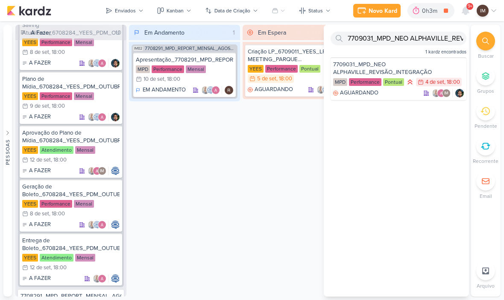
click at [294, 136] on div "Em Espera 1 Criação LP_6709011_YEES_LP MEETING_PARQUE BUENA VISTA YEES Performa…" at bounding box center [298, 161] width 111 height 272
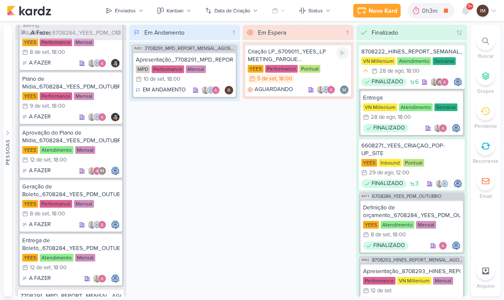
click at [336, 67] on div "YEES Performance Pontual 5/9 5 de set , 18:00" at bounding box center [298, 74] width 101 height 19
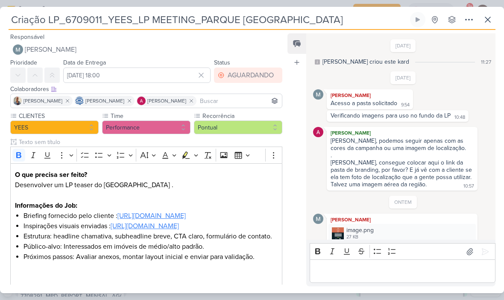
scroll to position [303, 0]
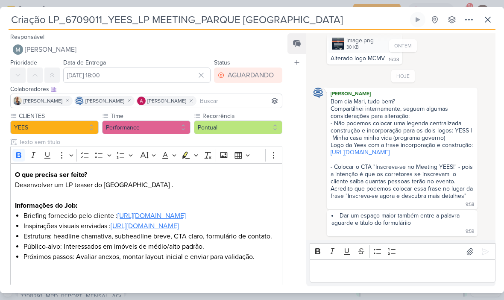
click at [33, 20] on input "Criação LP_6709011_YEES_LP MEETING_PARQUE [GEOGRAPHIC_DATA]" at bounding box center [209, 19] width 400 height 15
click at [36, 21] on input "Criação LP_6709011_YEES_LP MEETING_PARQUE [GEOGRAPHIC_DATA]" at bounding box center [209, 19] width 400 height 15
click at [40, 18] on input "Criação LP_6709011_YEES_LP MEETING_PARQUE [GEOGRAPHIC_DATA]" at bounding box center [209, 19] width 400 height 15
click at [209, 26] on input "Criação LP_6709011_YEES_LP MEETING_PARQUE [GEOGRAPHIC_DATA]" at bounding box center [209, 19] width 400 height 15
click at [213, 19] on input "Criação LP_6709011_YEES_LP MEETING_PARQUE [GEOGRAPHIC_DATA]" at bounding box center [209, 19] width 400 height 15
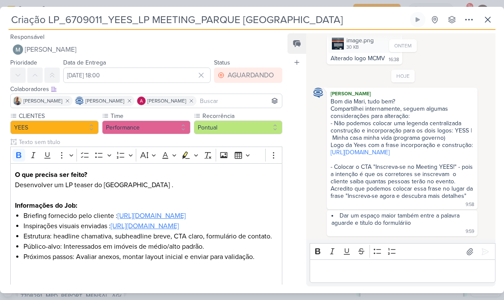
click at [488, 26] on button at bounding box center [487, 19] width 15 height 15
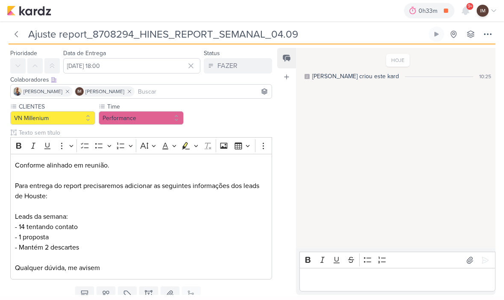
scroll to position [21, 0]
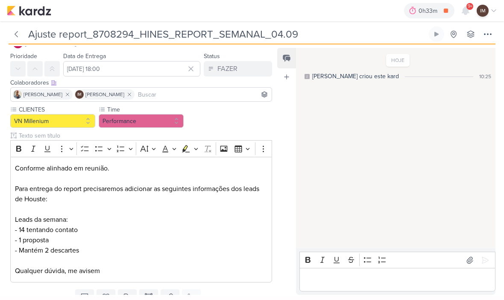
click at [18, 33] on icon at bounding box center [16, 34] width 9 height 9
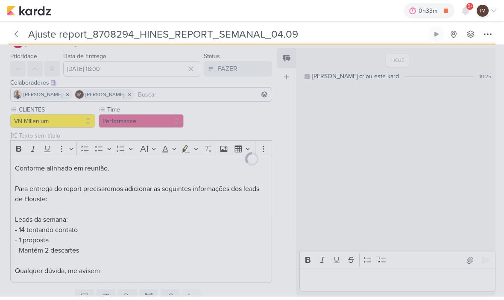
type input "8708294_HINES_REPORT_SEMANAL_04.09"
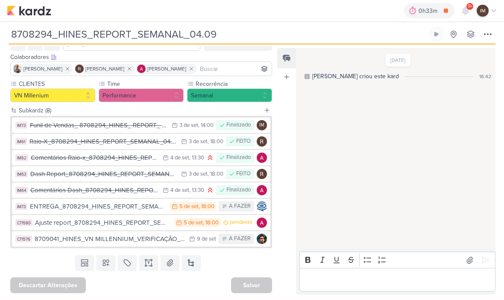
scroll to position [47, 0]
click at [488, 40] on button at bounding box center [487, 33] width 15 height 15
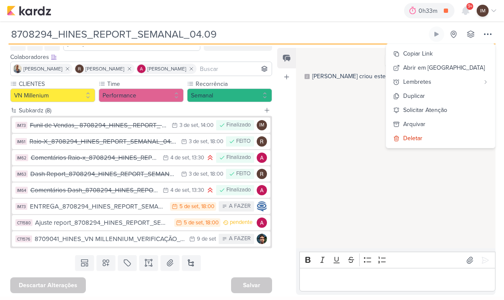
click at [403, 129] on div "28/8/25 Isabella criou este kard 16:42" at bounding box center [395, 149] width 199 height 200
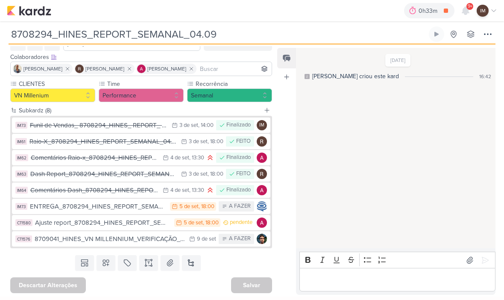
click at [12, 6] on img at bounding box center [29, 11] width 44 height 10
click at [13, 15] on img at bounding box center [29, 11] width 44 height 10
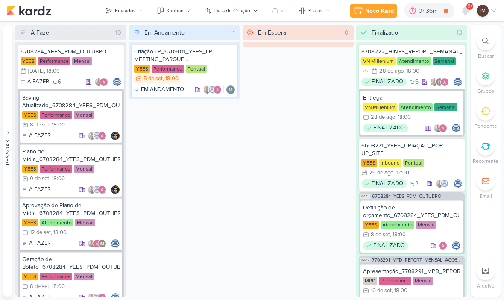
click at [489, 44] on div at bounding box center [485, 41] width 19 height 19
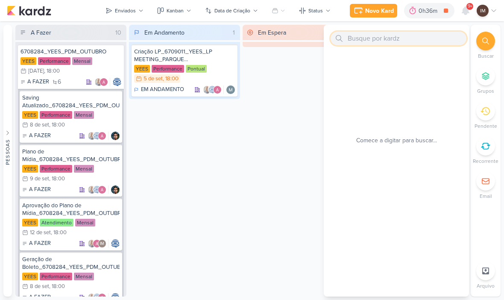
click at [382, 44] on input "text" at bounding box center [399, 39] width 136 height 14
click at [357, 38] on input "text" at bounding box center [399, 39] width 136 height 14
paste input "7709021_MPD_AJUSTE_COPY_ANÚNCIO"
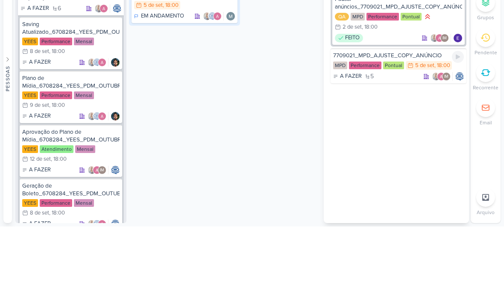
type input "7709021_MPD_AJUSTE_COPY_ANÚNCIO"
click at [404, 122] on div "7709021_MPD_AJUSTE_COPY_ANÚNCIO MPD Performance Pontual 5/9 [DATE] 18:00 A FAZE…" at bounding box center [399, 139] width 136 height 35
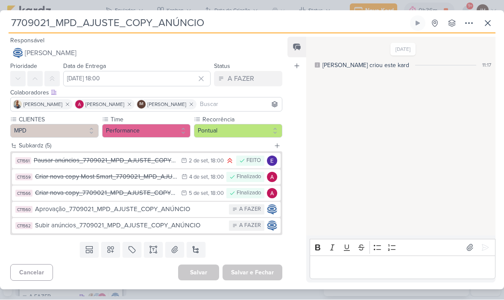
click at [200, 211] on div "Aprovação_7709021_MPD_AJUSTE_COPY_ANÚNCIO" at bounding box center [130, 210] width 190 height 10
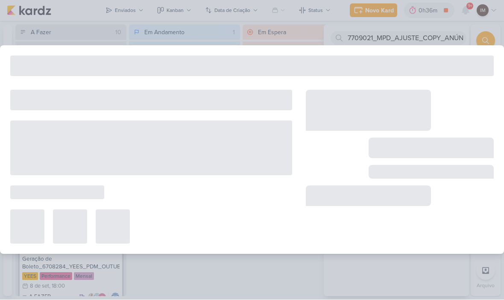
type input "Aprovação_7709021_MPD_AJUSTE_COPY_ANÚNCIO"
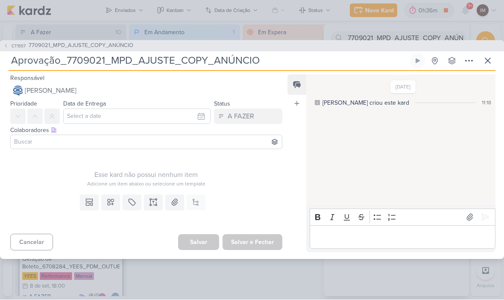
click at [493, 62] on icon at bounding box center [488, 61] width 10 height 10
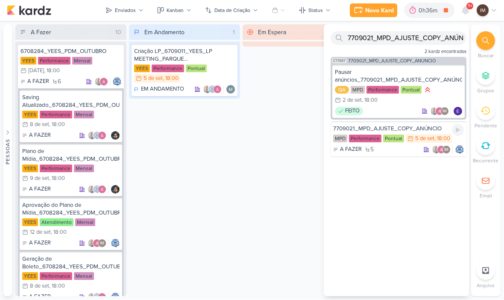
click at [400, 153] on div "A FAZER 5 IM" at bounding box center [398, 150] width 131 height 9
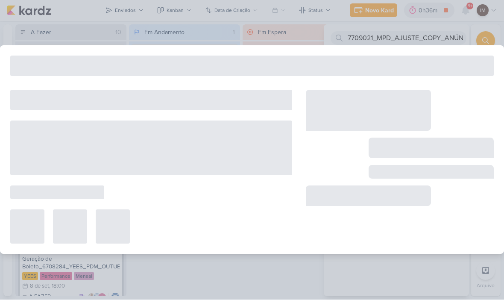
click at [402, 147] on div at bounding box center [431, 148] width 125 height 21
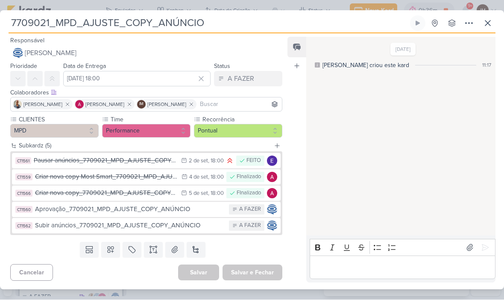
click at [197, 21] on input "7709021_MPD_AJUSTE_COPY_ANÚNCIO" at bounding box center [209, 23] width 400 height 15
click at [195, 21] on input "7709021_MPD_AJUSTE_COPY_ANÚNCIO" at bounding box center [209, 23] width 400 height 15
click at [494, 16] on button at bounding box center [487, 23] width 15 height 15
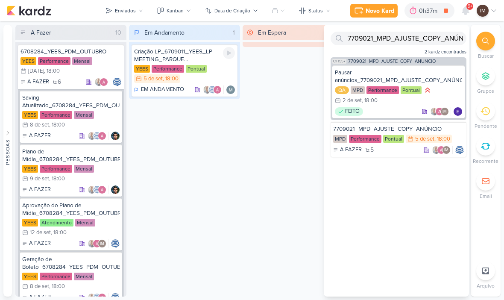
click at [212, 54] on div "Criação LP_6709011_YEES_LP MEETING_PARQUE [GEOGRAPHIC_DATA]" at bounding box center [184, 55] width 101 height 15
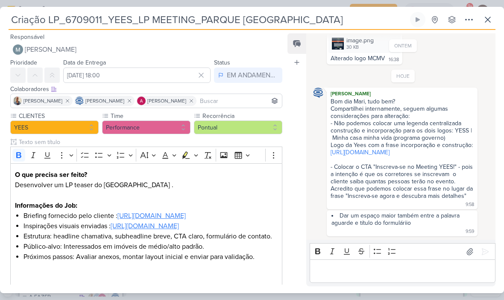
scroll to position [303, 0]
click at [62, 15] on input "Criação LP_6709011_YEES_LP MEETING_PARQUE [GEOGRAPHIC_DATA]" at bounding box center [209, 19] width 400 height 15
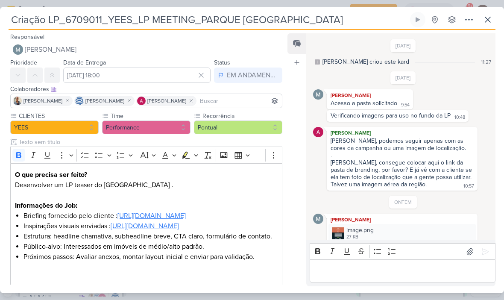
scroll to position [0, 0]
